Goal: Navigation & Orientation: Understand site structure

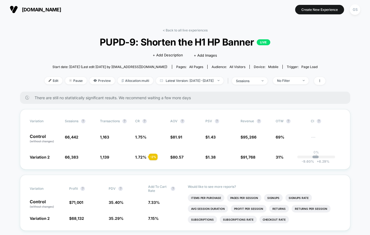
scroll to position [1, 0]
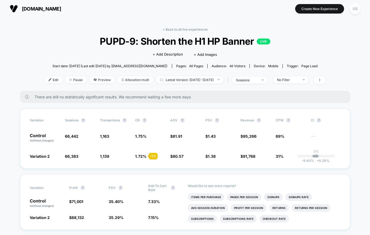
click at [22, 8] on button "[DOMAIN_NAME]" at bounding box center [35, 8] width 55 height 9
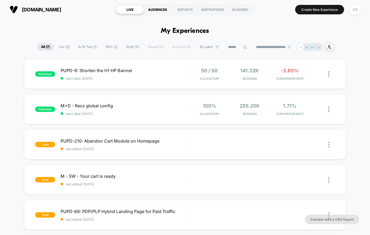
click at [161, 13] on div "AUDIENCES" at bounding box center [158, 9] width 28 height 9
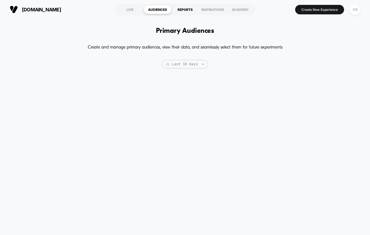
click at [183, 9] on div "REPORTS" at bounding box center [186, 9] width 28 height 9
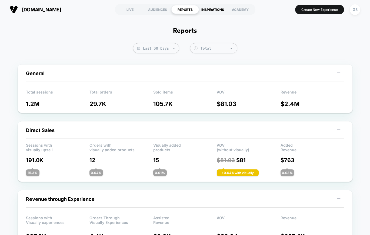
click at [212, 6] on div "INSPIRATIONS" at bounding box center [213, 9] width 28 height 9
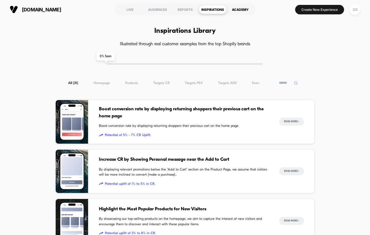
click at [235, 10] on div "ACADEMY" at bounding box center [241, 9] width 28 height 9
click at [128, 8] on div "LIVE" at bounding box center [130, 9] width 28 height 9
